Goal: Transaction & Acquisition: Purchase product/service

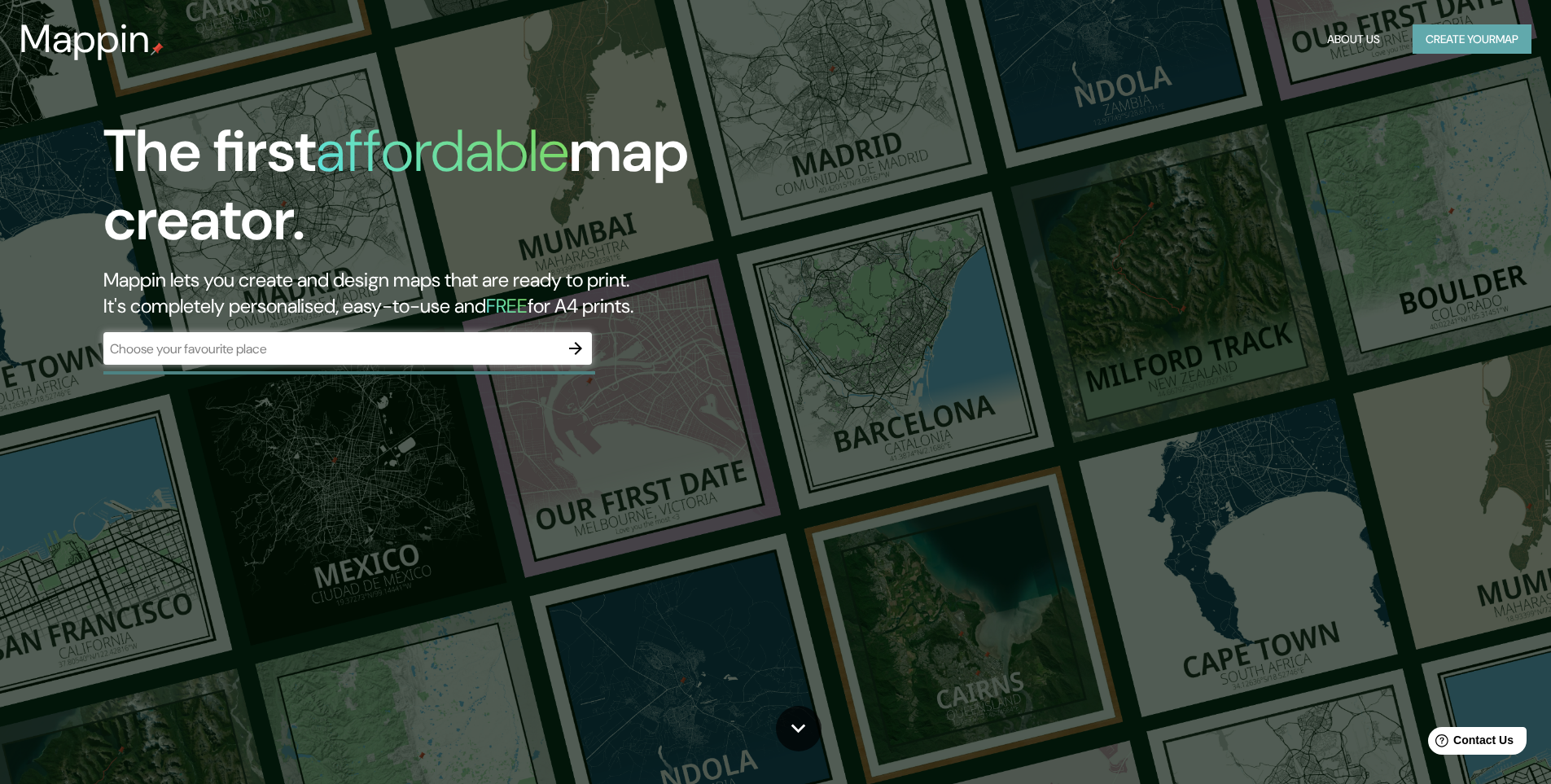
click at [1492, 26] on button "Create your map" at bounding box center [1472, 39] width 119 height 30
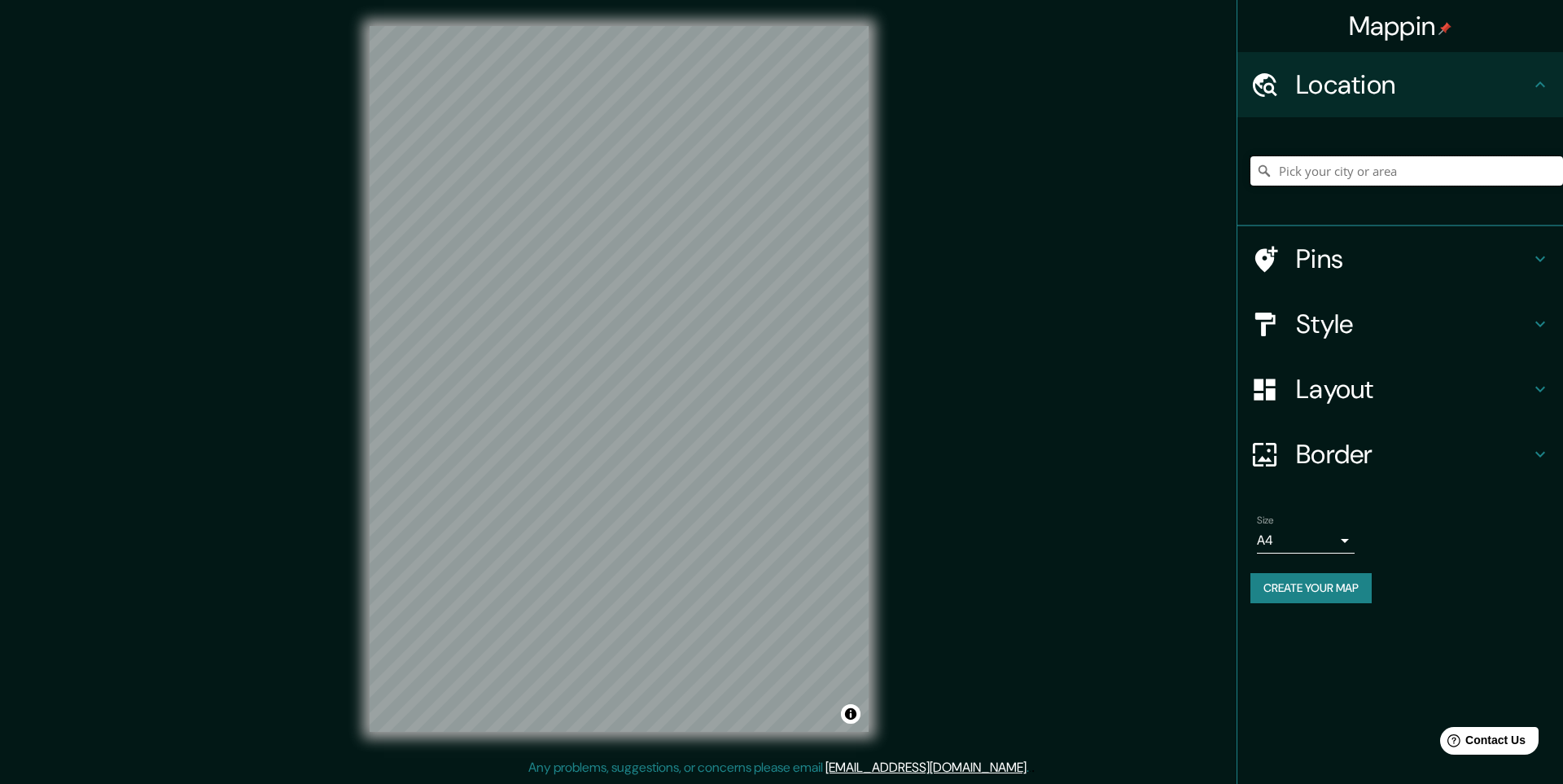
click at [1299, 174] on input "Pick your city or area" at bounding box center [1407, 171] width 312 height 29
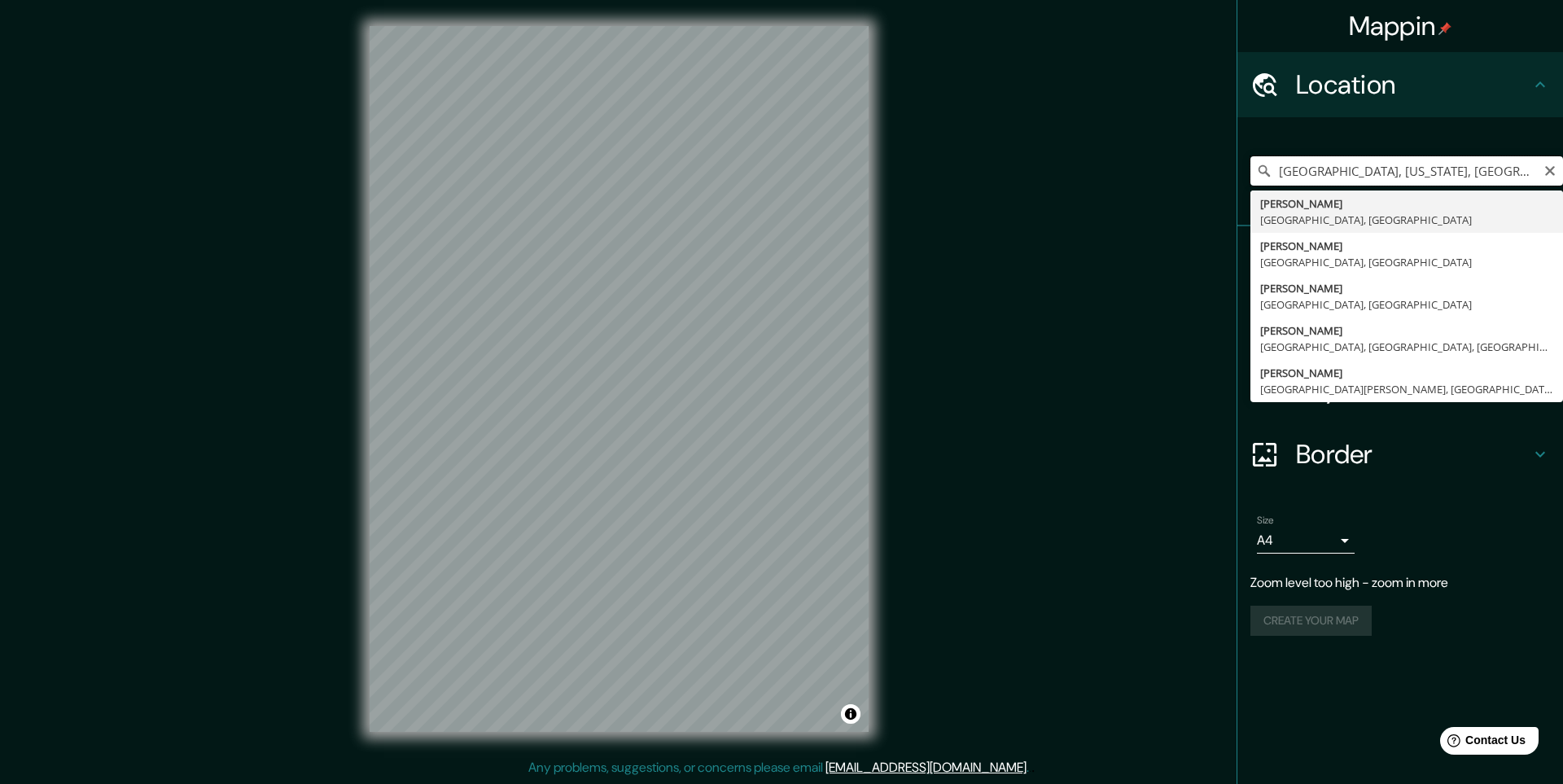
click at [1320, 174] on input "[GEOGRAPHIC_DATA], [US_STATE], [GEOGRAPHIC_DATA]" at bounding box center [1407, 171] width 312 height 29
type input "[GEOGRAPHIC_DATA], [GEOGRAPHIC_DATA], [GEOGRAPHIC_DATA]"
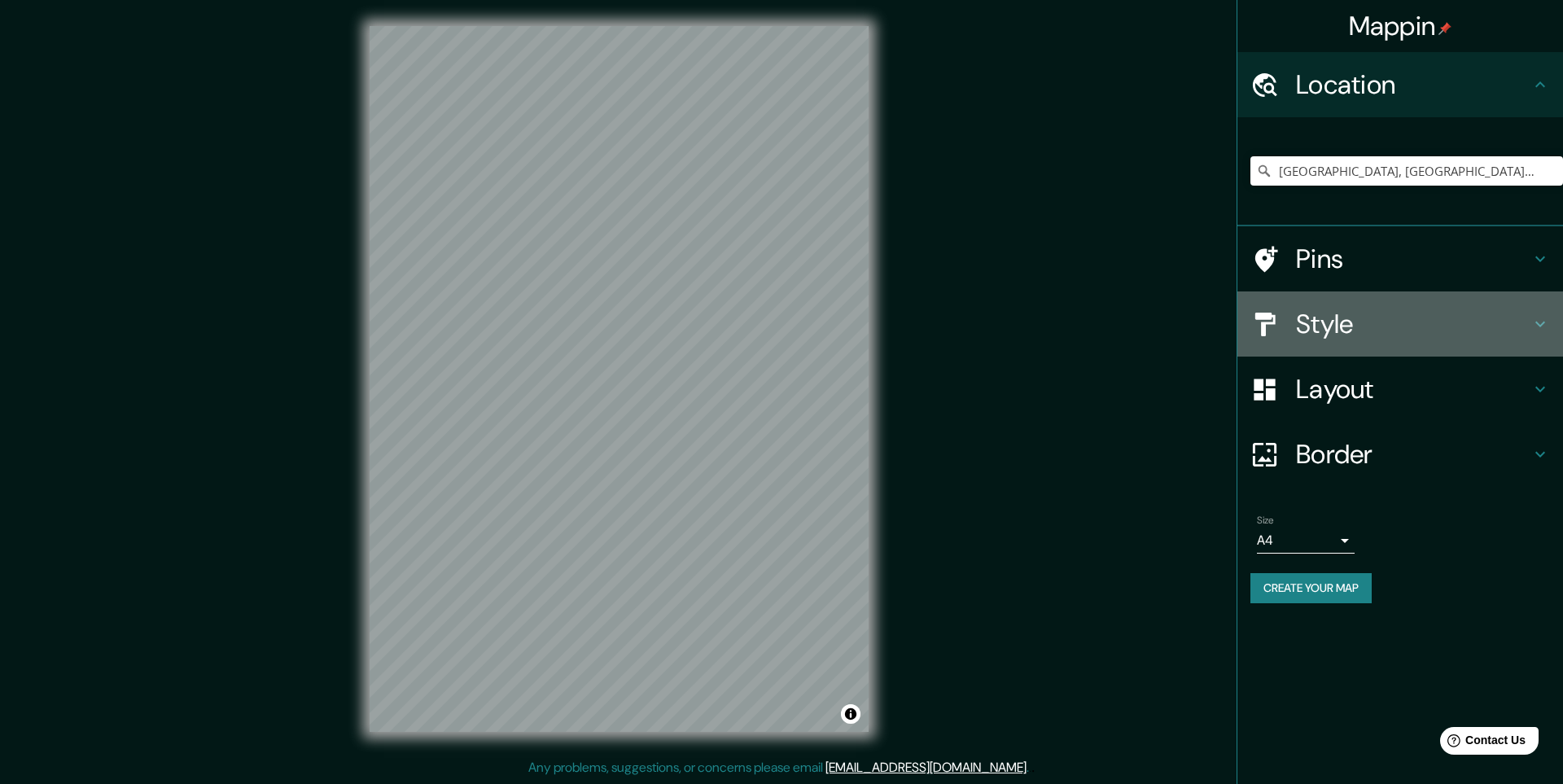
click at [1325, 337] on h4 "Style" at bounding box center [1413, 324] width 235 height 33
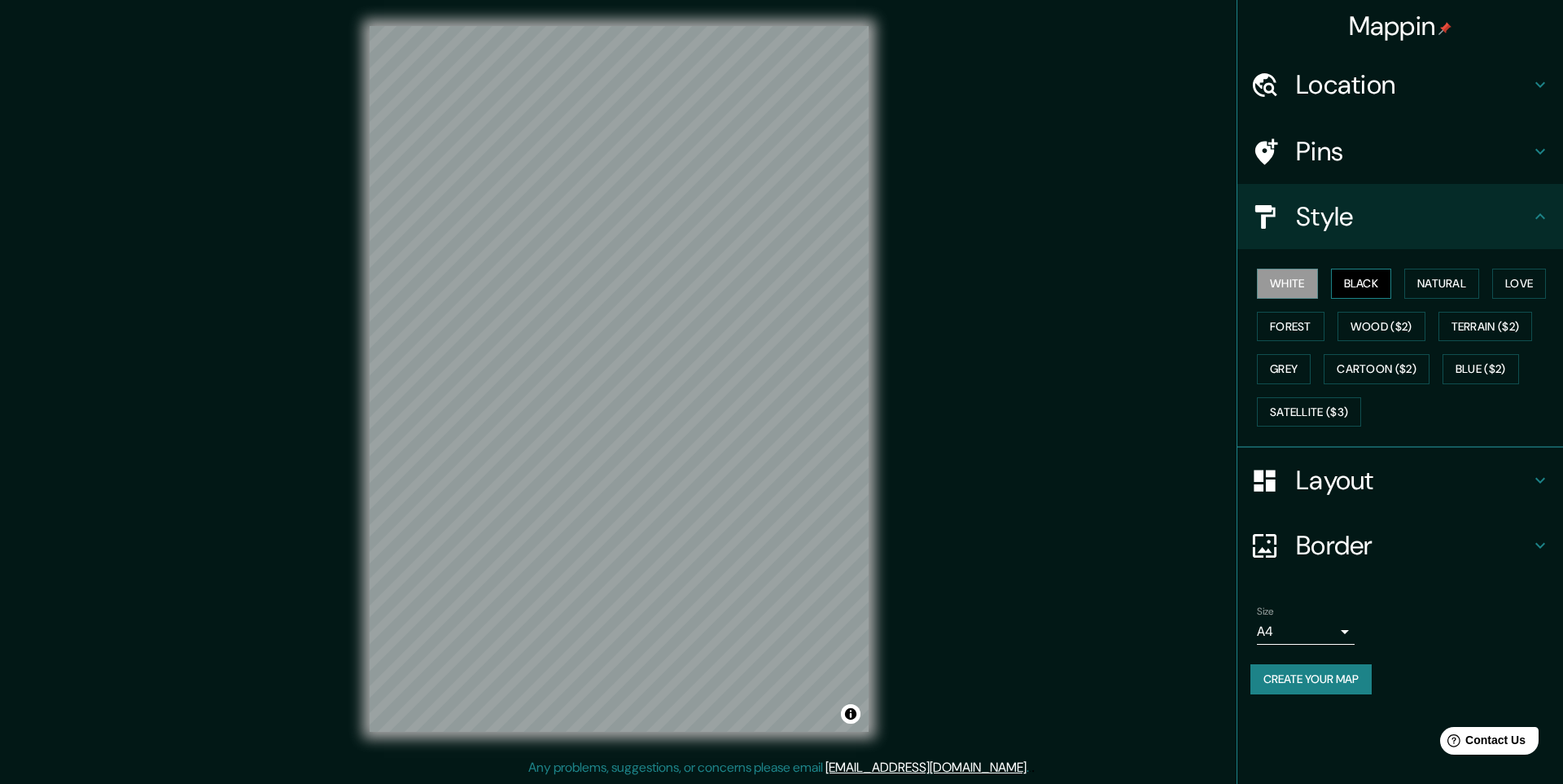
click at [1351, 283] on button "Black" at bounding box center [1361, 283] width 61 height 30
click at [1439, 278] on button "Natural" at bounding box center [1442, 283] width 75 height 30
click at [1511, 279] on button "Love" at bounding box center [1519, 283] width 54 height 30
click at [1257, 328] on button "Forest" at bounding box center [1291, 327] width 68 height 30
click at [1388, 324] on button "Wood ($2)" at bounding box center [1381, 327] width 88 height 30
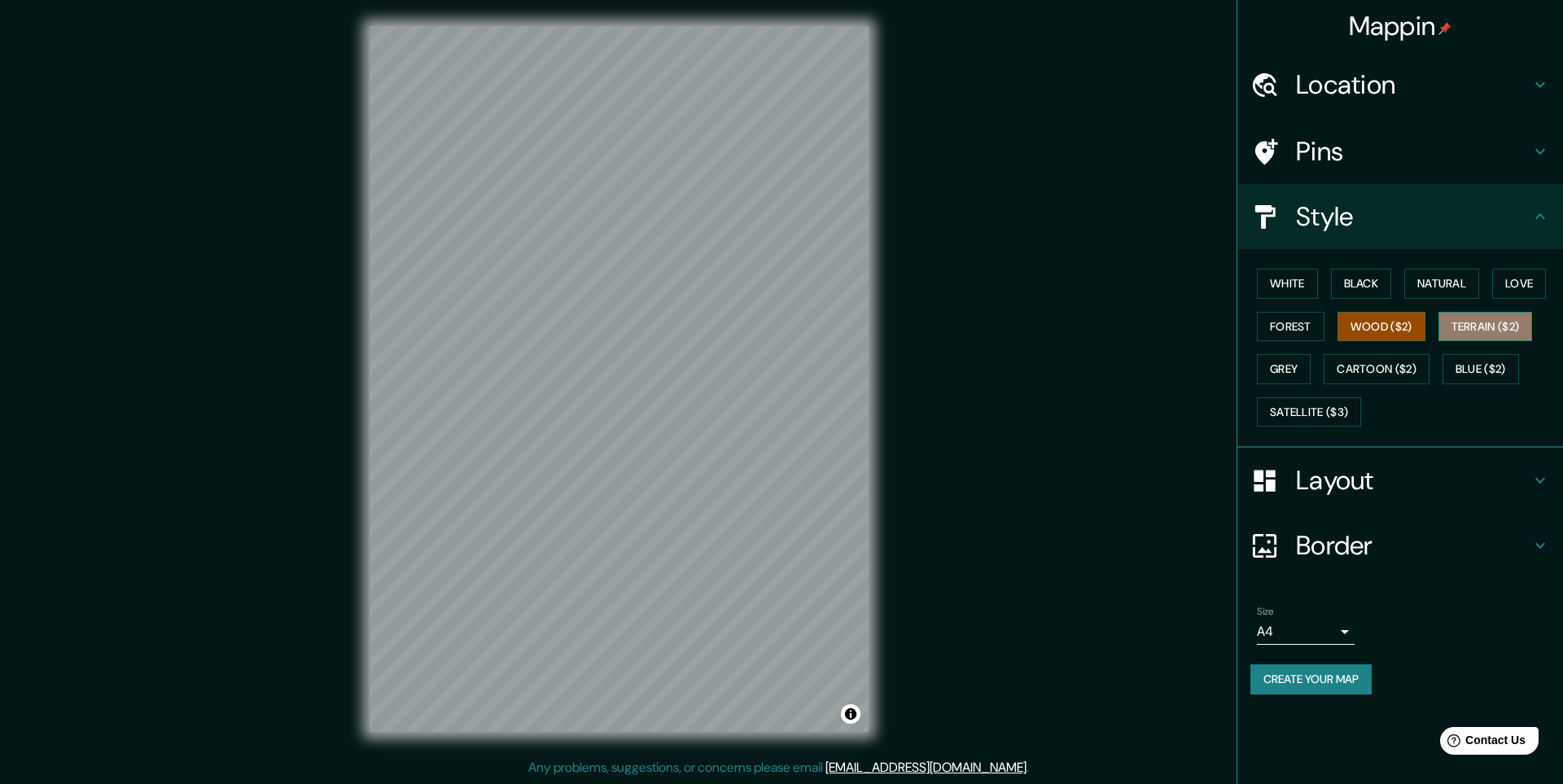
click at [1463, 324] on button "Terrain ($2)" at bounding box center [1485, 327] width 94 height 30
click at [1264, 360] on button "Grey" at bounding box center [1284, 369] width 54 height 30
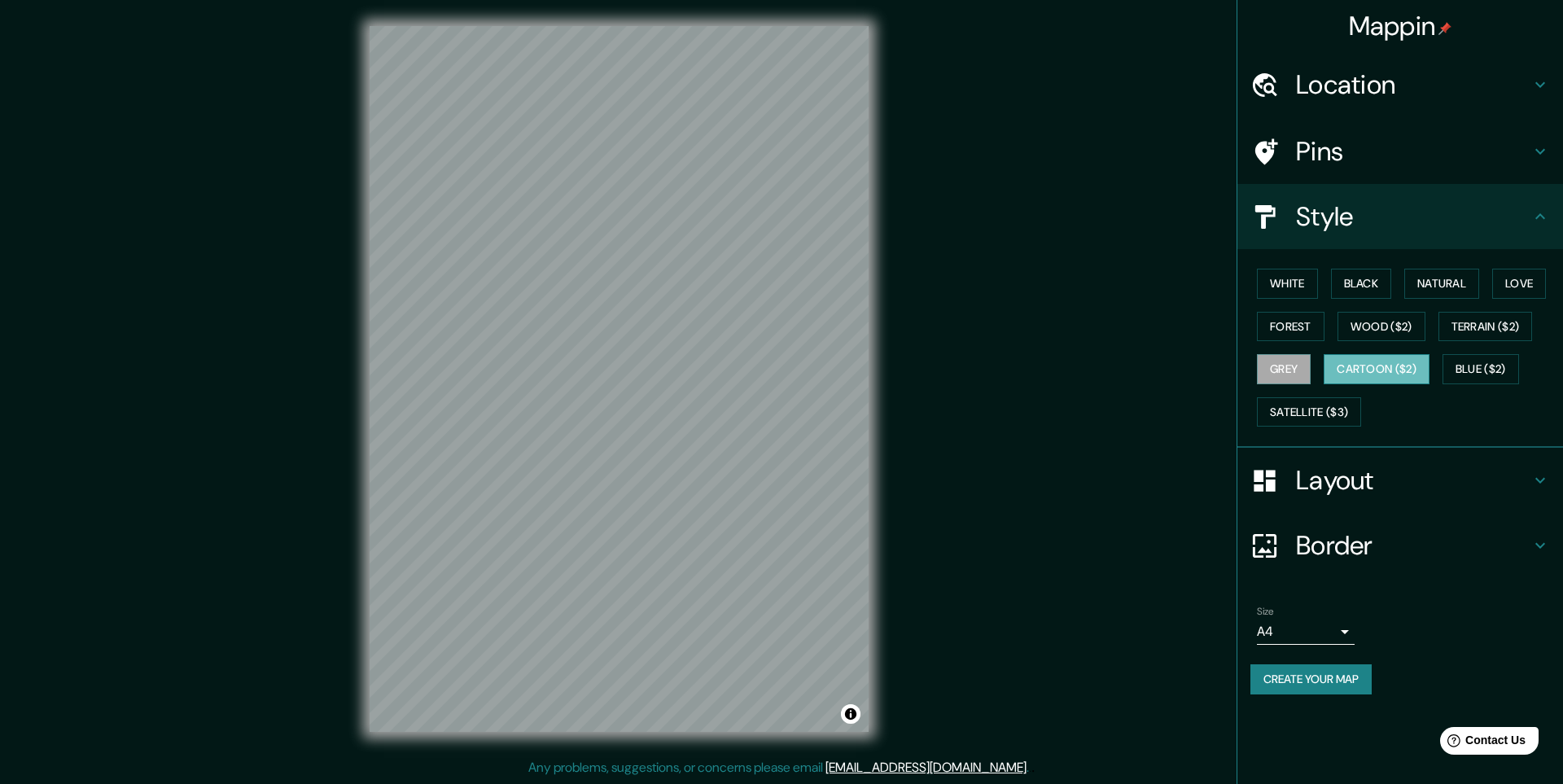
click at [1369, 370] on button "Cartoon ($2)" at bounding box center [1377, 369] width 106 height 30
click at [1313, 413] on button "Satellite ($3)" at bounding box center [1309, 412] width 104 height 30
click at [1274, 375] on button "Grey" at bounding box center [1284, 369] width 54 height 30
click at [1283, 287] on button "White" at bounding box center [1287, 283] width 61 height 30
click at [1356, 281] on button "Black" at bounding box center [1361, 283] width 61 height 30
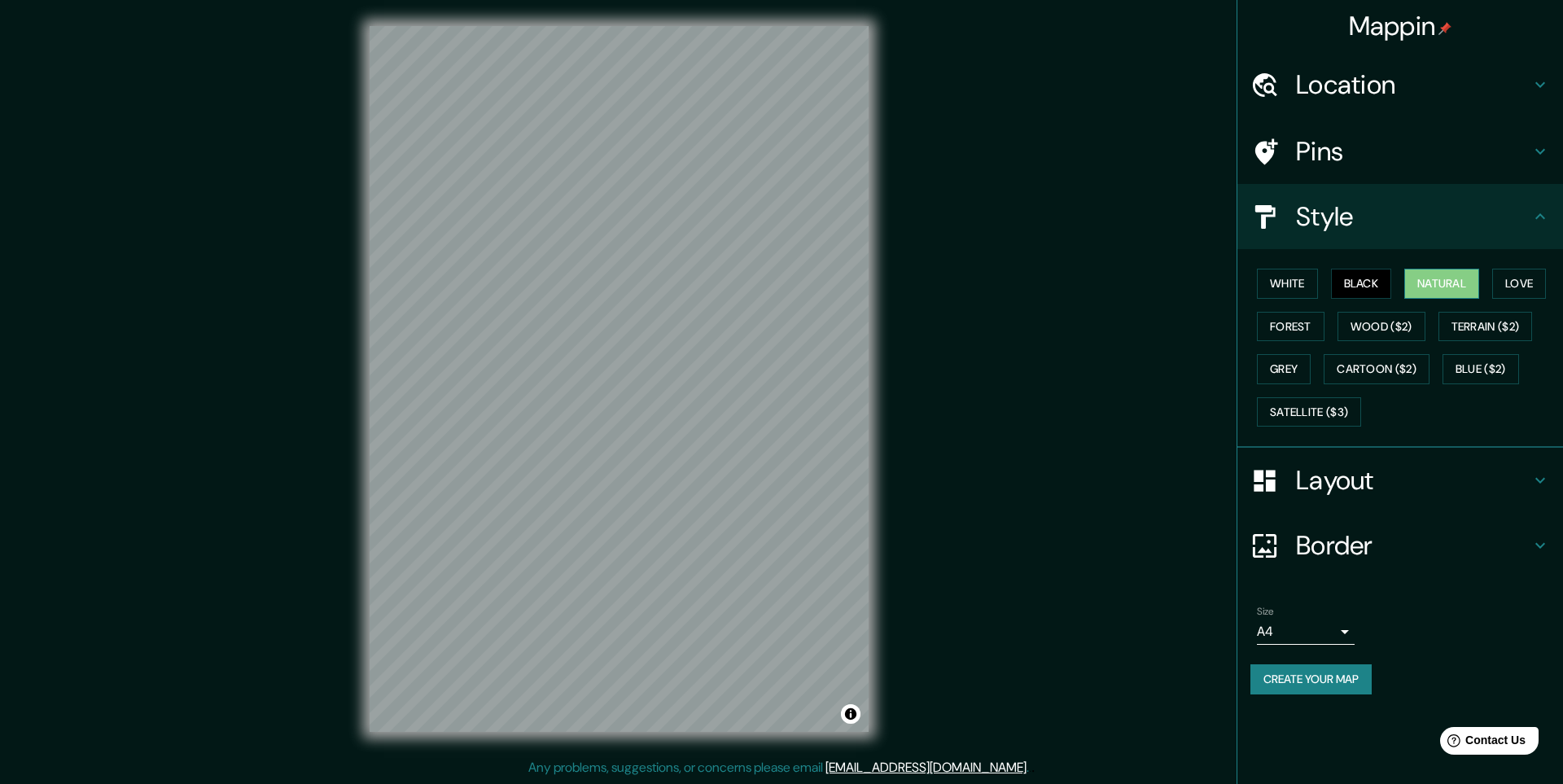
click at [1458, 282] on button "Natural" at bounding box center [1442, 283] width 75 height 30
click at [1519, 284] on button "Love" at bounding box center [1519, 283] width 54 height 30
click at [1505, 324] on button "Terrain ($2)" at bounding box center [1485, 327] width 94 height 30
click at [1382, 338] on button "Wood ($2)" at bounding box center [1381, 327] width 88 height 30
click at [1293, 326] on button "Forest" at bounding box center [1291, 327] width 68 height 30
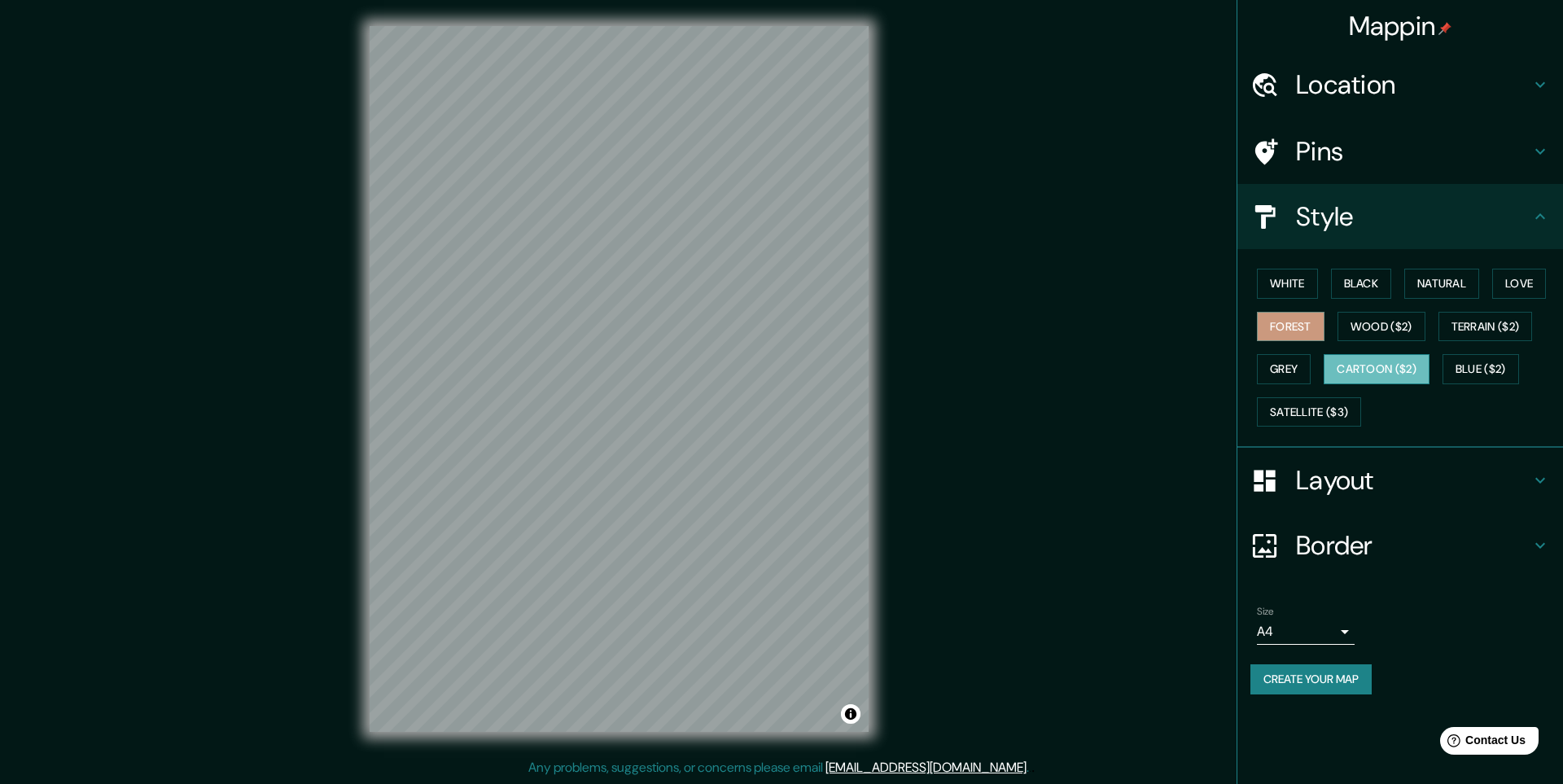
click at [1380, 357] on button "Cartoon ($2)" at bounding box center [1377, 369] width 106 height 30
click at [1288, 364] on button "Grey" at bounding box center [1284, 369] width 54 height 30
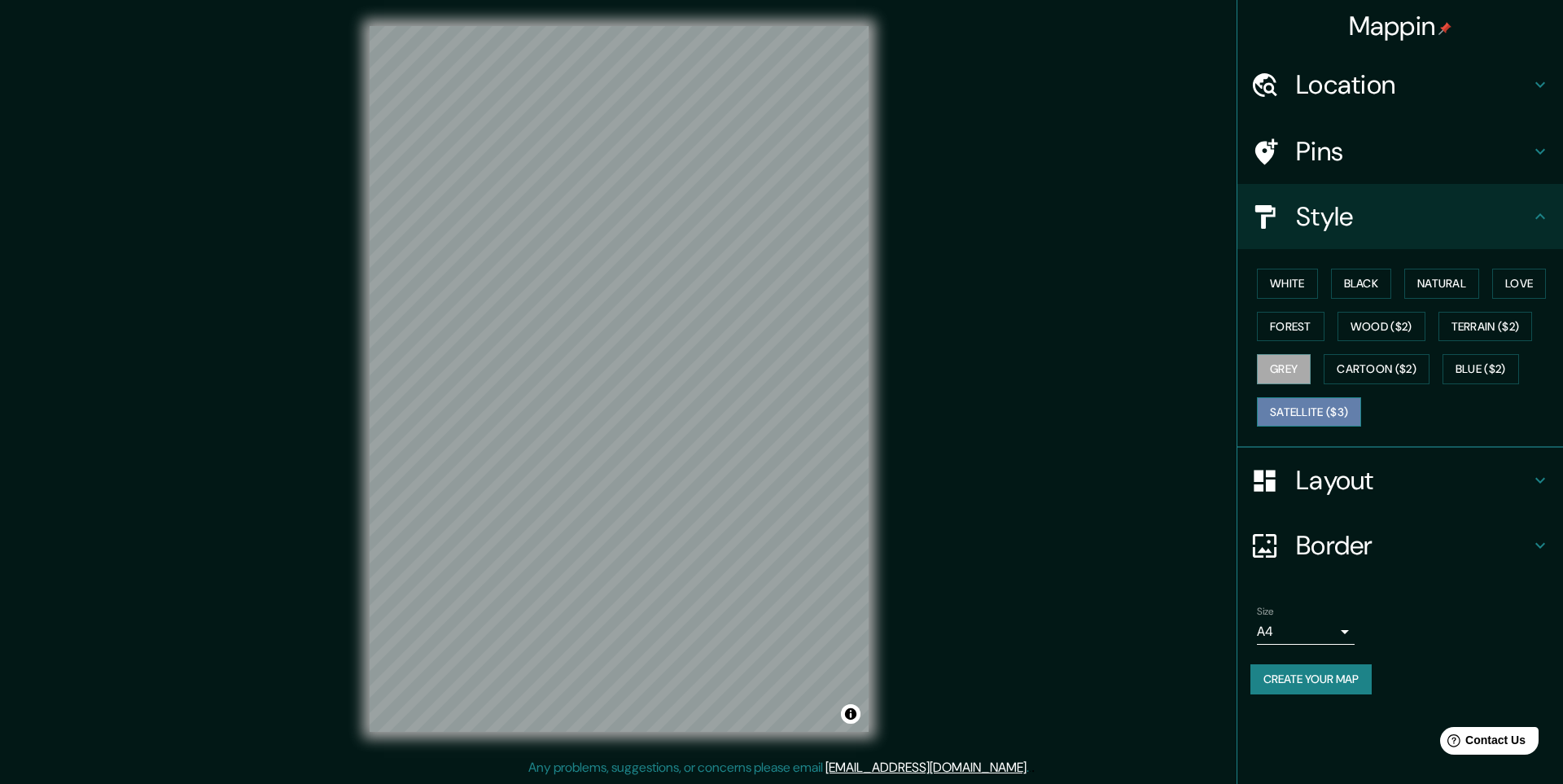
click at [1293, 397] on button "Satellite ($3)" at bounding box center [1309, 412] width 104 height 30
click at [1289, 282] on button "White" at bounding box center [1287, 283] width 61 height 30
